Goal: Navigation & Orientation: Find specific page/section

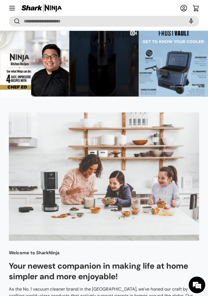
scroll to position [1112, 0]
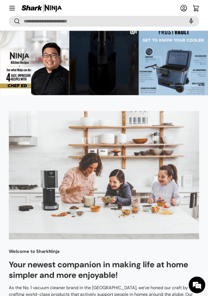
click at [14, 11] on summary "Menu" at bounding box center [12, 8] width 12 height 12
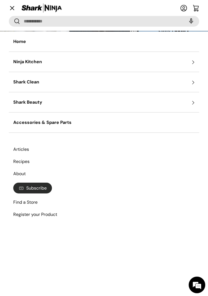
click at [179, 81] on summary "Shark Clean" at bounding box center [104, 82] width 191 height 20
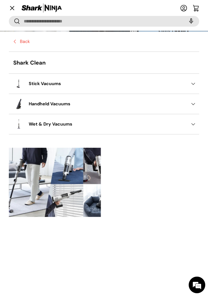
click at [111, 123] on summary "Wet & Dry Vacuums" at bounding box center [104, 124] width 191 height 20
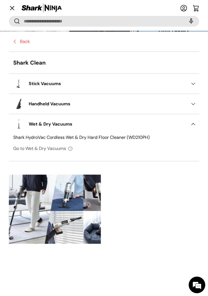
click at [207, 295] on div "Back Shark Clean Stick Vacuums Shark CleanSense IQ (IW2241) Shark CleanSense IQ…" at bounding box center [104, 173] width 208 height 282
click at [26, 151] on link "Go to Wet & Dry Vacuums" at bounding box center [104, 148] width 182 height 11
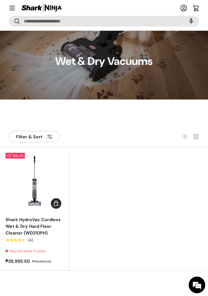
click at [207, 128] on main "Home Wet & Dry Vacuums Wet & Dry Vacuums Filter Filter & Sort Sort by Best sell…" at bounding box center [104, 146] width 208 height 267
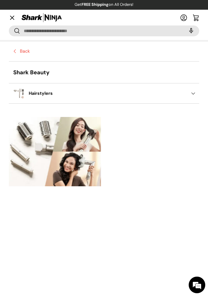
click at [52, 71] on link "Shark Beauty" at bounding box center [104, 72] width 191 height 22
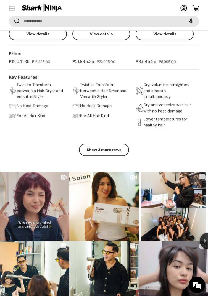
scroll to position [618, 0]
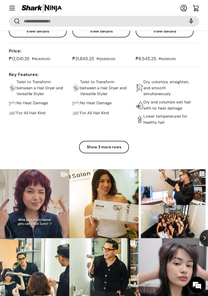
click at [100, 147] on button "Show 3 more rows" at bounding box center [104, 147] width 50 height 12
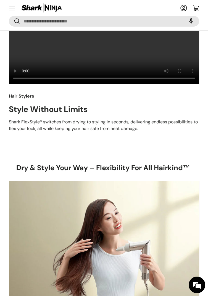
scroll to position [0, 0]
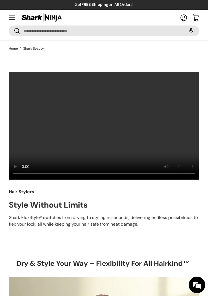
click at [6, 12] on span at bounding box center [6, 12] width 0 height 0
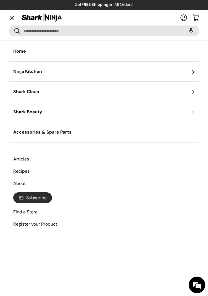
click at [69, 66] on summary "Ninja Kitchen" at bounding box center [104, 71] width 191 height 20
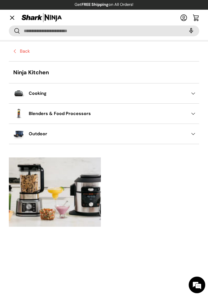
click at [52, 74] on link "Ninja Kitchen" at bounding box center [104, 72] width 191 height 22
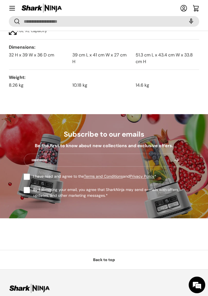
scroll to position [2337, 0]
